Goal: Task Accomplishment & Management: Complete application form

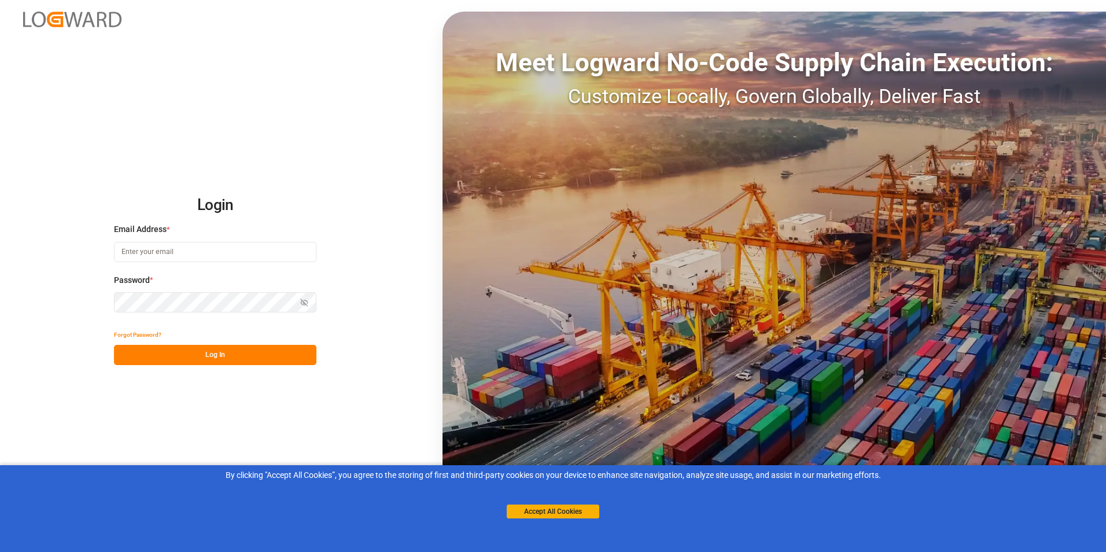
type input "[EMAIL_ADDRESS][DOMAIN_NAME]"
click at [190, 358] on button "Log In" at bounding box center [215, 355] width 202 height 20
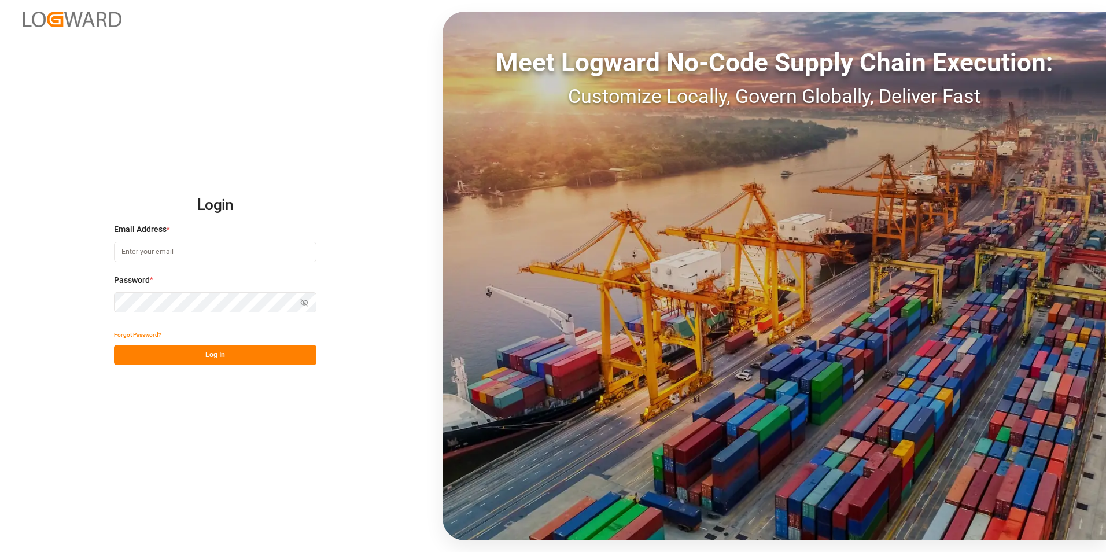
type input "[EMAIL_ADDRESS][DOMAIN_NAME]"
click at [199, 352] on button "Log In" at bounding box center [215, 355] width 202 height 20
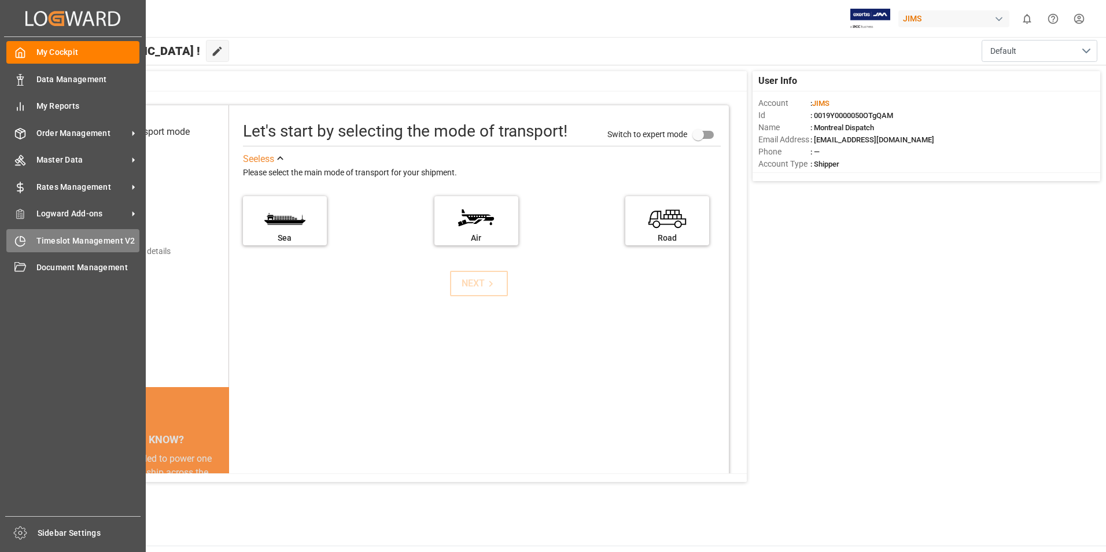
click at [60, 234] on div "Timeslot Management V2 Timeslot Management V2" at bounding box center [72, 240] width 133 height 23
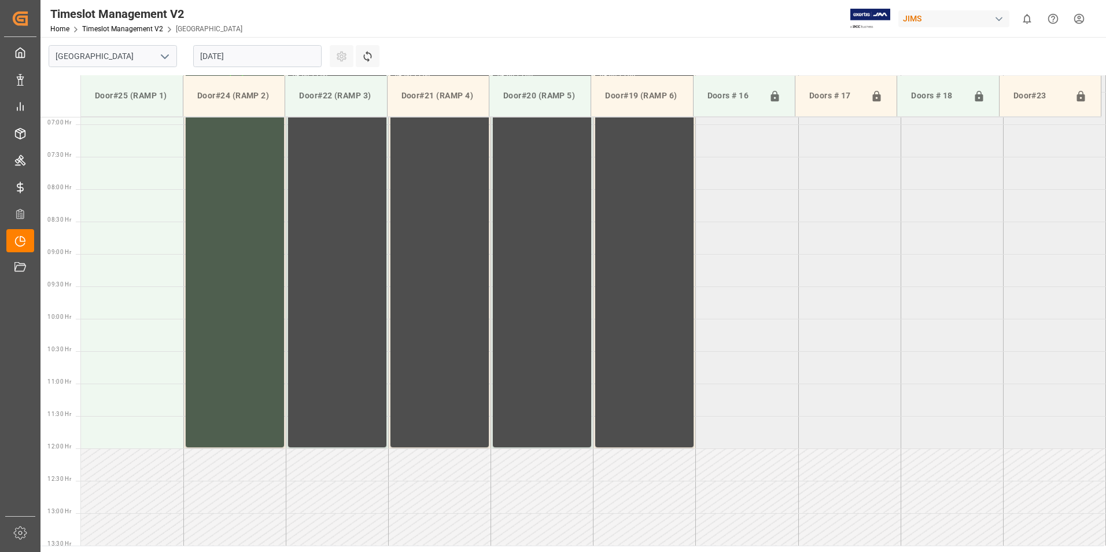
scroll to position [446, 0]
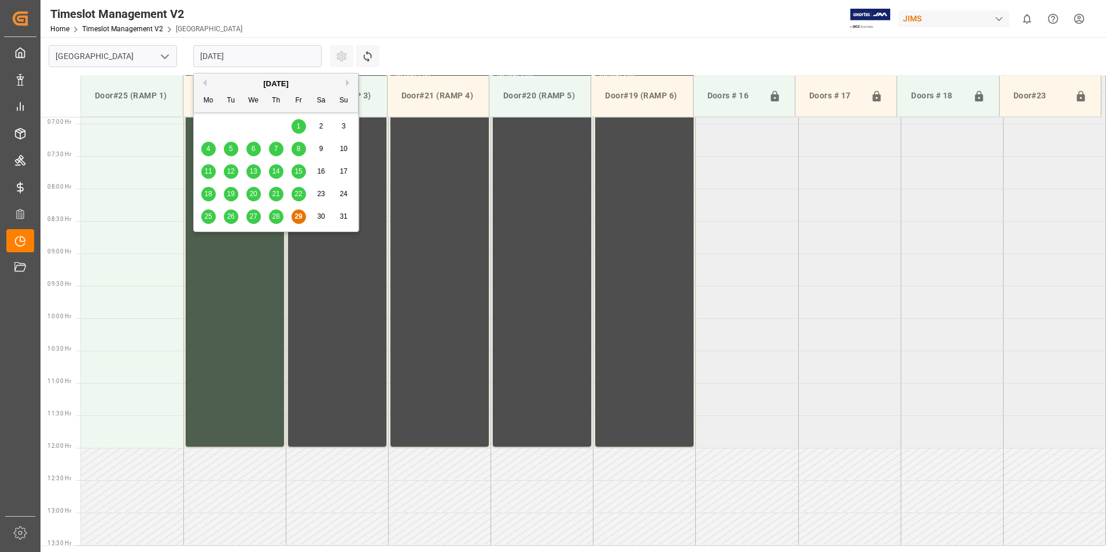
click at [252, 56] on input "29.08.2025" at bounding box center [257, 56] width 128 height 22
click at [348, 82] on button "Next Month" at bounding box center [349, 82] width 7 height 7
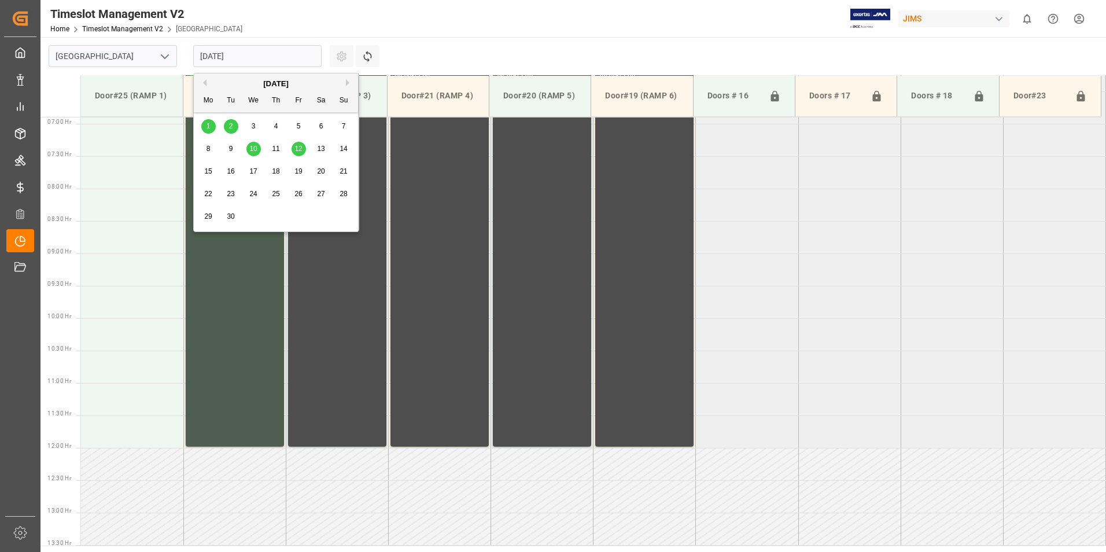
click at [230, 123] on span "2" at bounding box center [231, 126] width 4 height 8
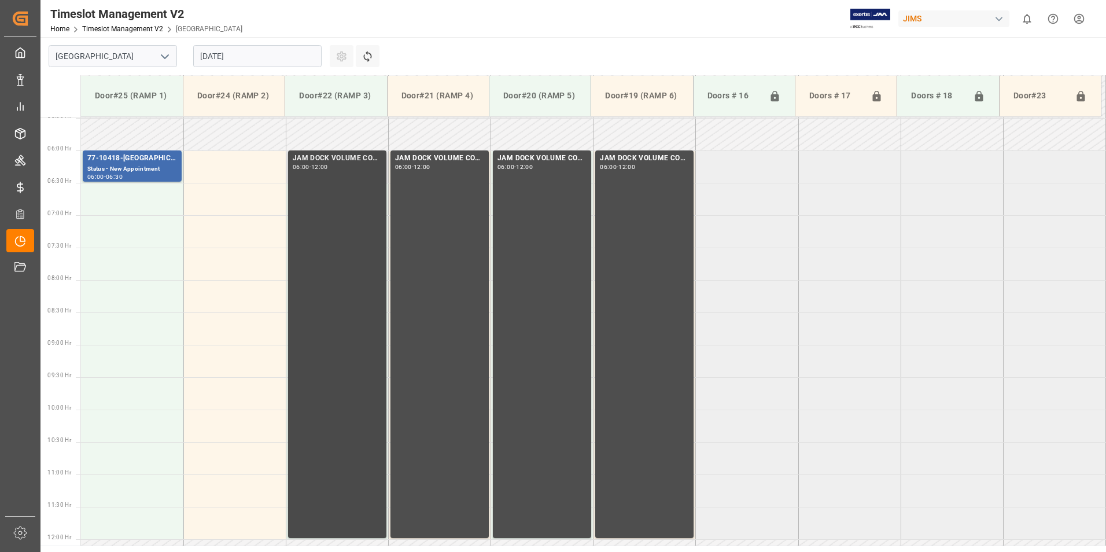
scroll to position [331, 0]
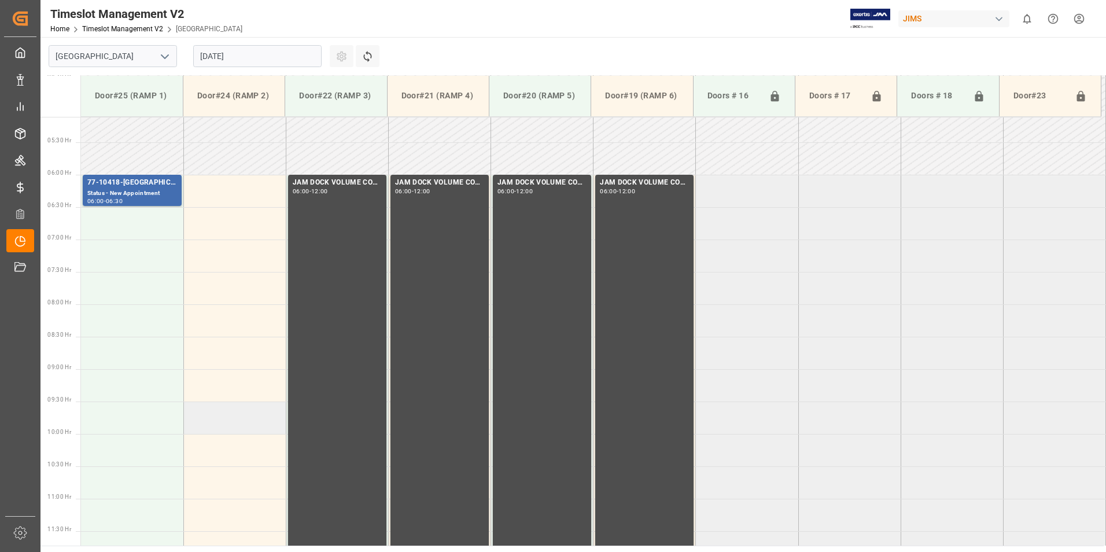
click at [221, 416] on td at bounding box center [234, 417] width 102 height 32
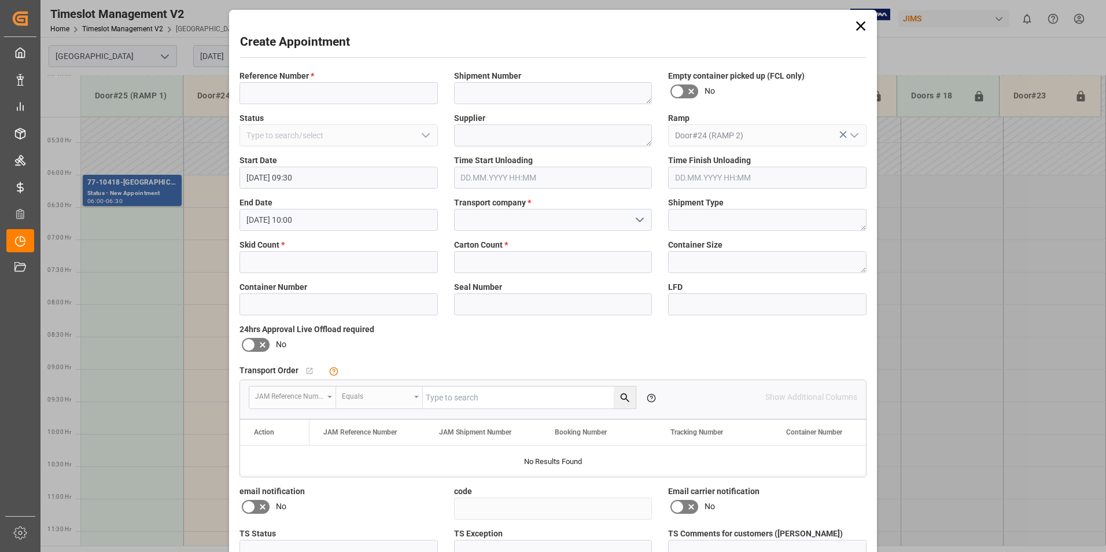
type input "02.09.2025 09:30"
type input "02.09.2025 10:00"
click at [268, 96] on input at bounding box center [338, 93] width 198 height 22
type input "735019"
type textarea "3006399790"
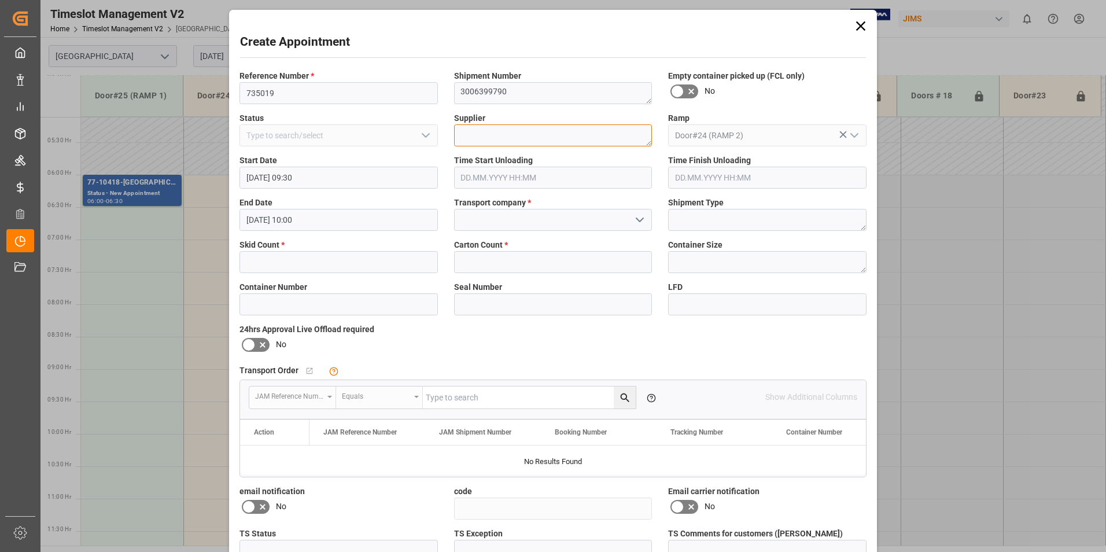
click at [464, 136] on textarea at bounding box center [553, 135] width 198 height 22
type textarea "Real time"
click at [305, 263] on input "text" at bounding box center [338, 262] width 198 height 22
type input "1"
click at [463, 262] on input "text" at bounding box center [553, 262] width 198 height 22
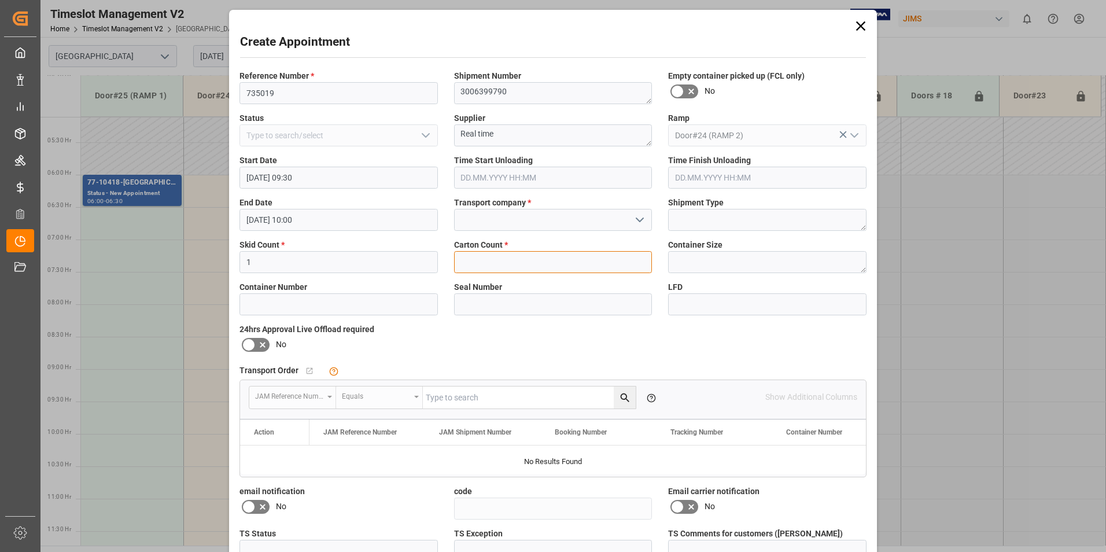
click at [482, 265] on input "text" at bounding box center [553, 262] width 198 height 22
drag, startPoint x: 501, startPoint y: 267, endPoint x: 424, endPoint y: 263, distance: 76.4
click at [424, 263] on div "Reference Number * 735019 Shipment Number 3006399790 Empty container picked up …" at bounding box center [552, 337] width 643 height 542
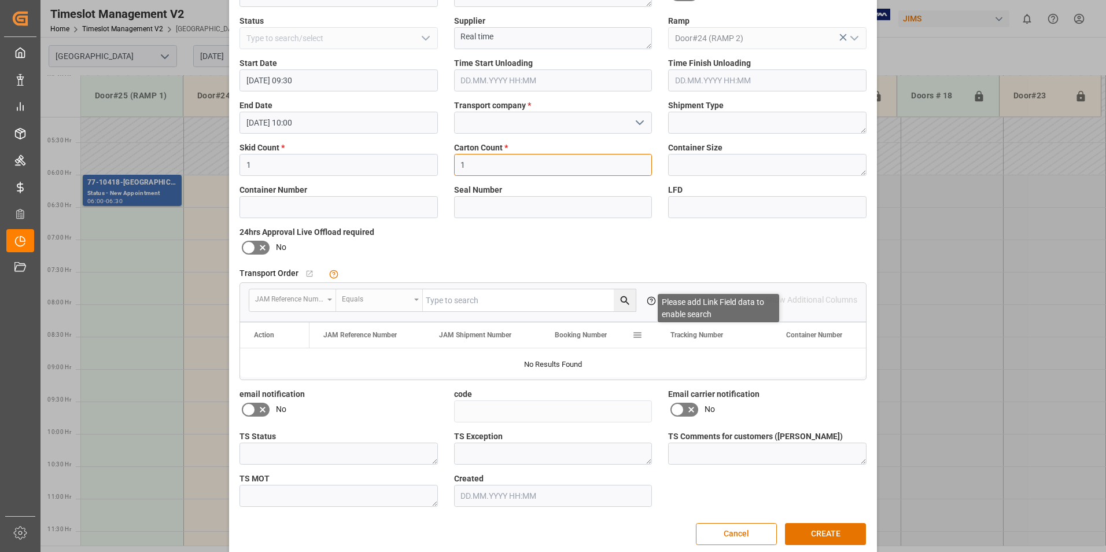
scroll to position [111, 0]
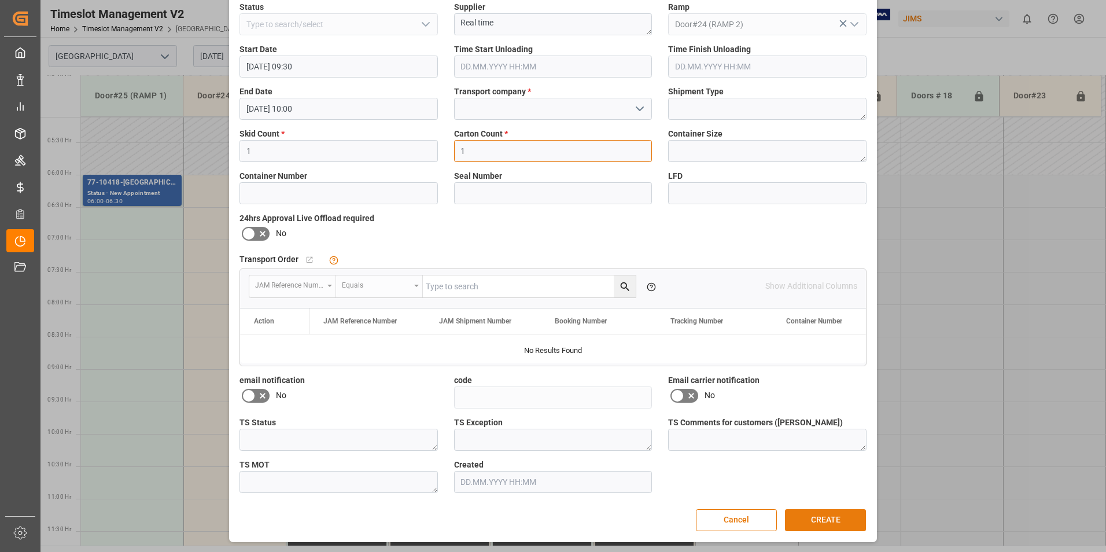
type input "1"
click at [825, 522] on button "CREATE" at bounding box center [825, 520] width 81 height 22
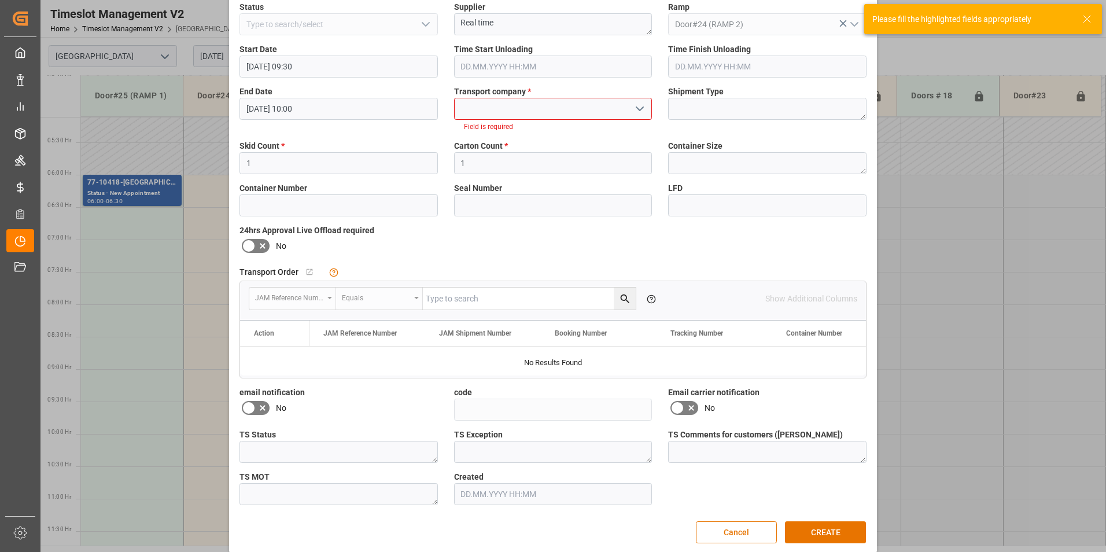
scroll to position [53, 0]
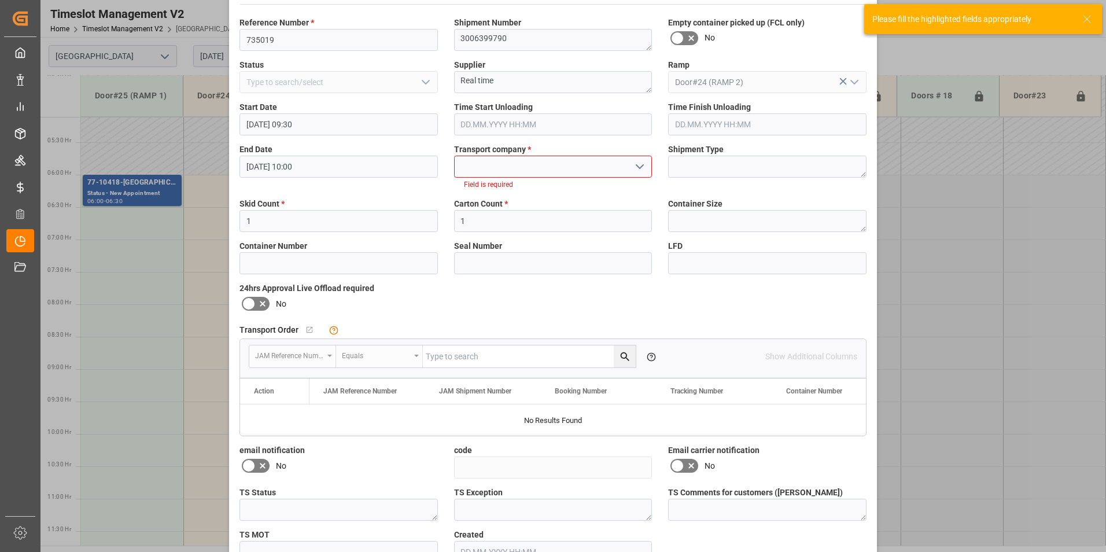
click at [636, 167] on polyline "open menu" at bounding box center [639, 166] width 7 height 3
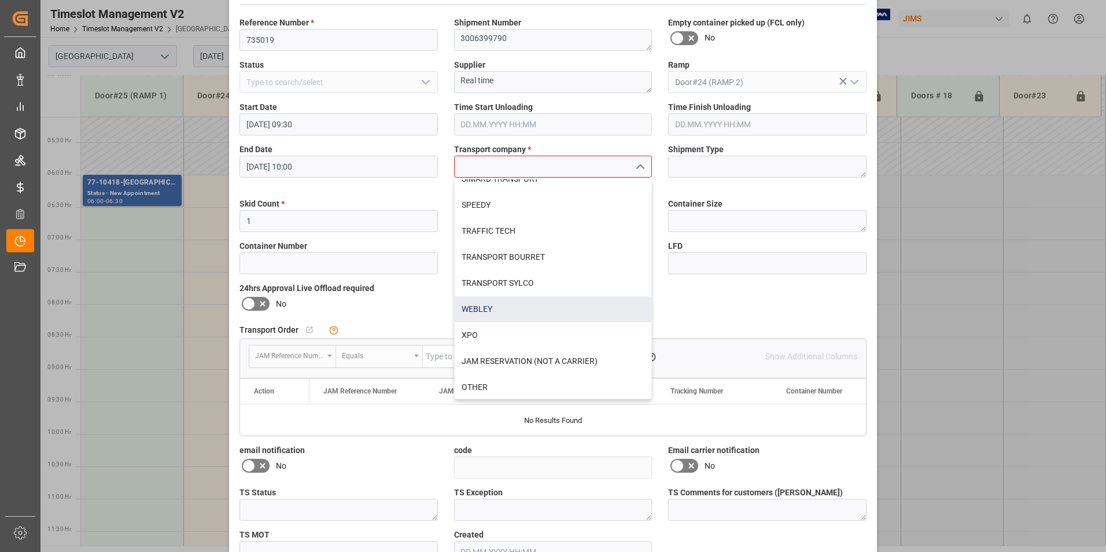
scroll to position [457, 0]
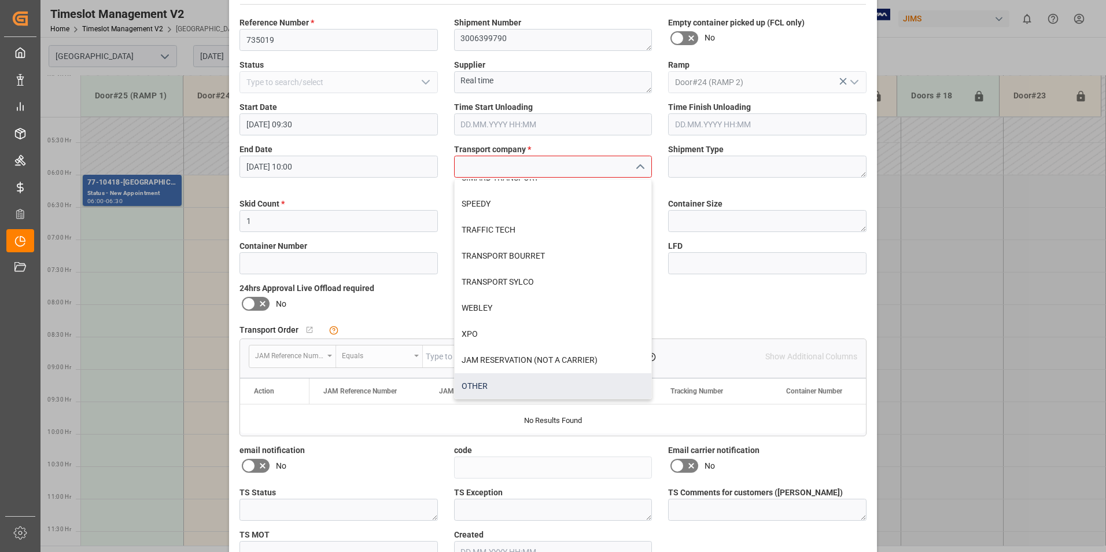
click at [527, 380] on div "OTHER" at bounding box center [552, 386] width 197 height 26
type input "OTHER"
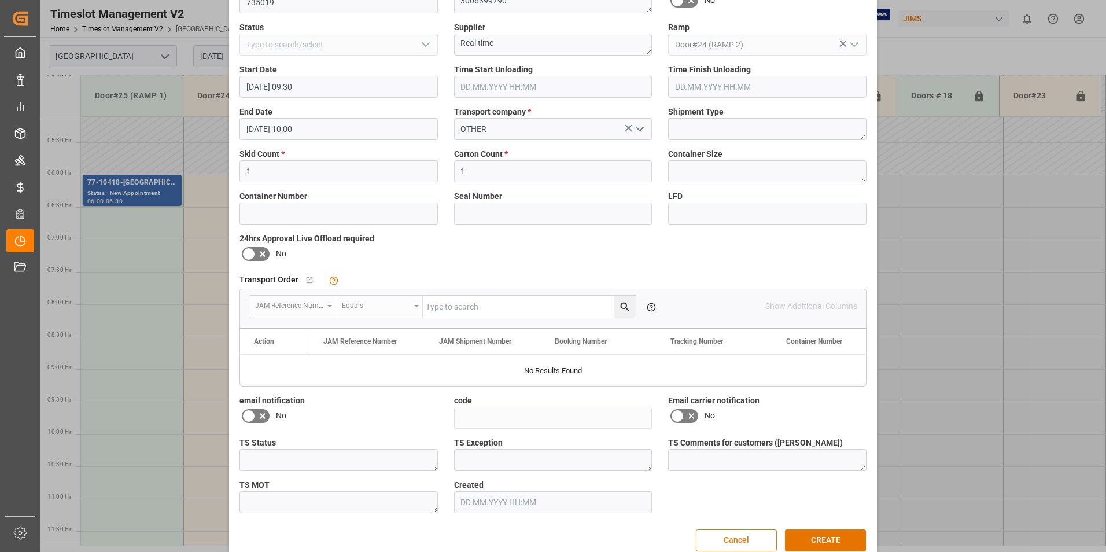
scroll to position [111, 0]
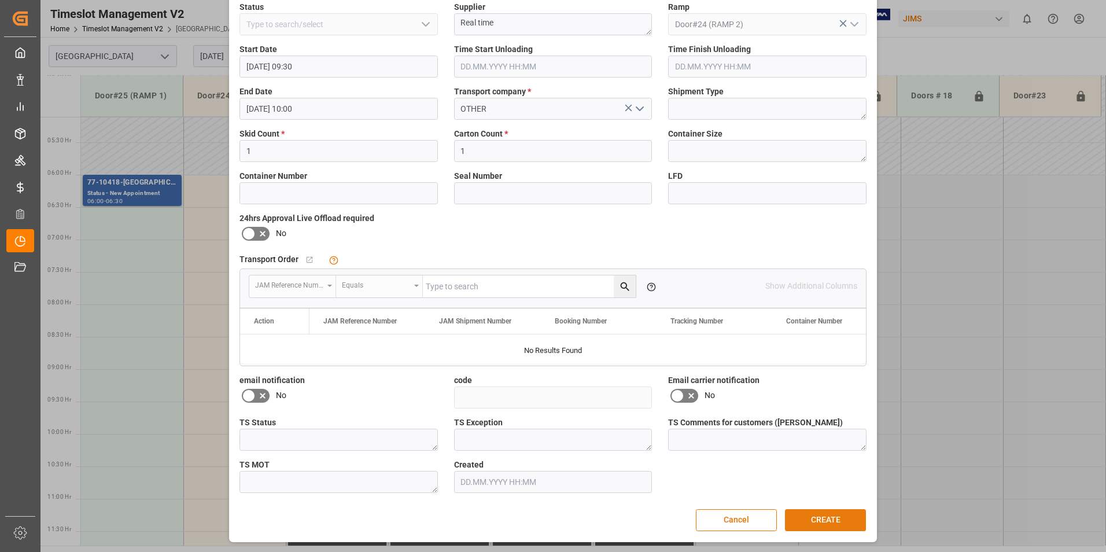
click at [818, 519] on button "CREATE" at bounding box center [825, 520] width 81 height 22
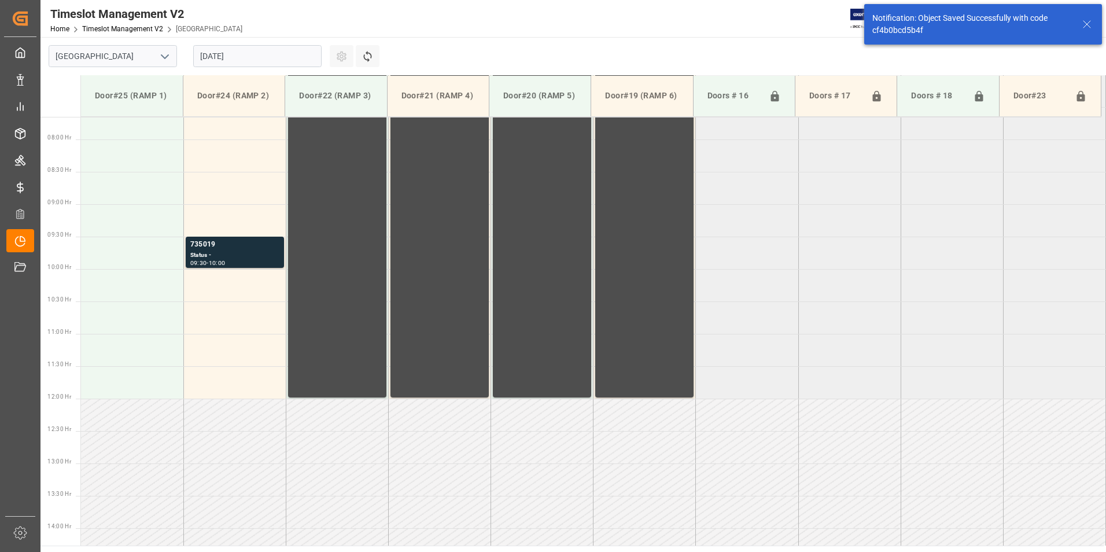
scroll to position [511, 0]
